Goal: Find specific page/section: Find specific page/section

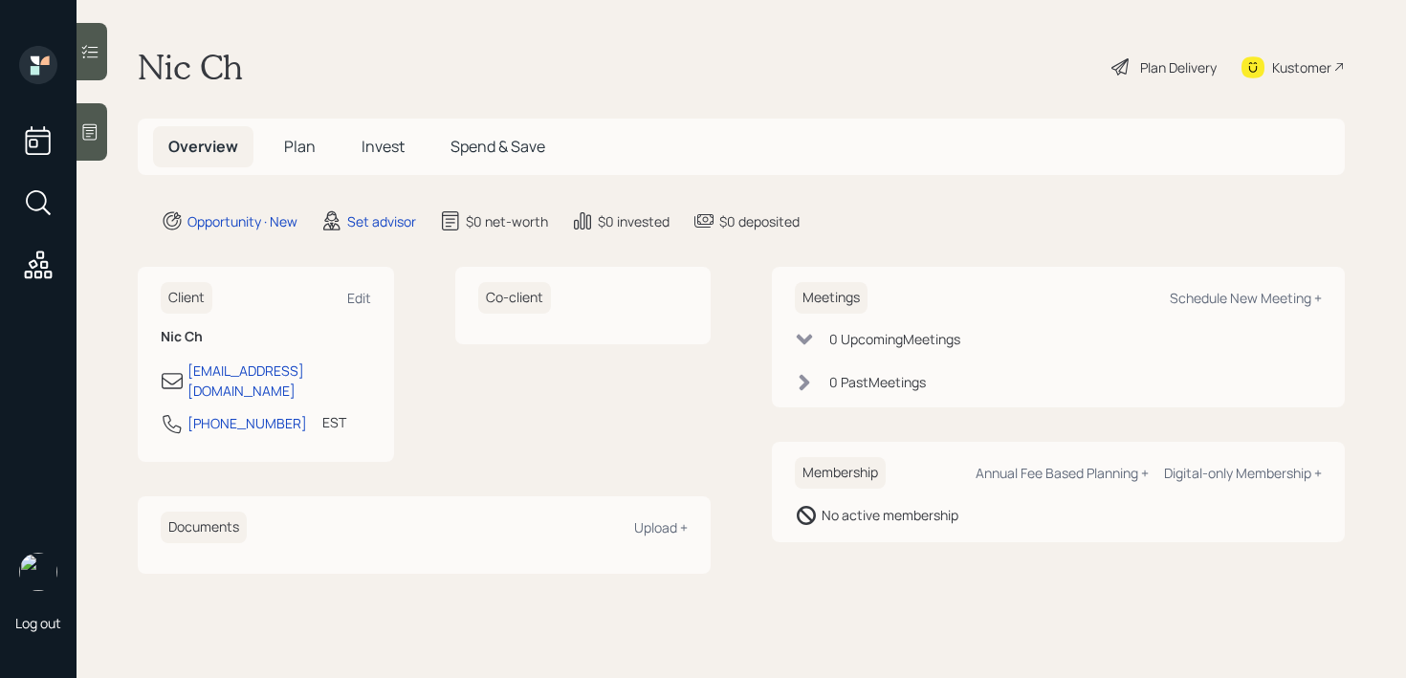
click at [1333, 71] on div "Kustomer" at bounding box center [1293, 67] width 103 height 42
